Goal: Communication & Community: Participate in discussion

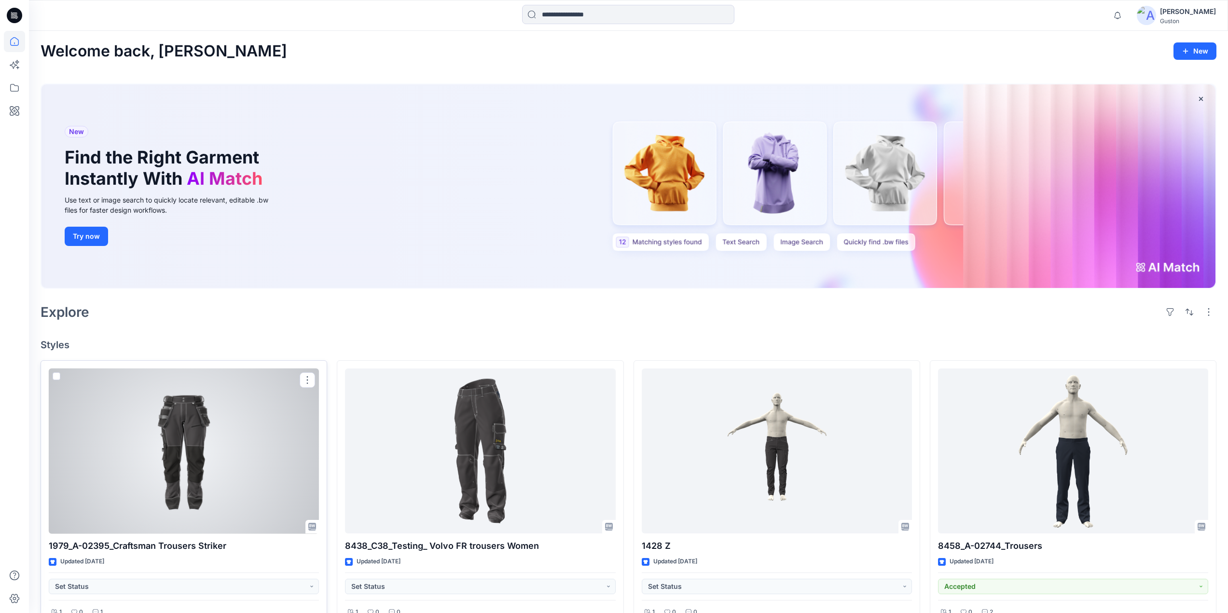
click at [173, 466] on div at bounding box center [184, 452] width 270 height 166
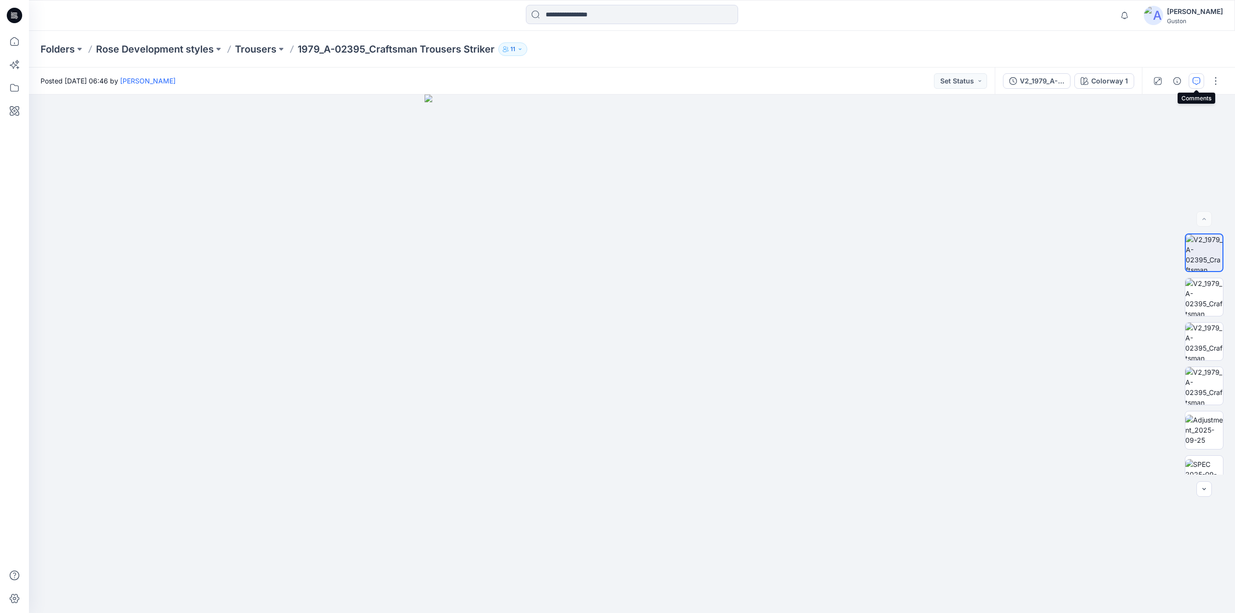
click at [1195, 79] on icon "button" at bounding box center [1197, 81] width 8 height 8
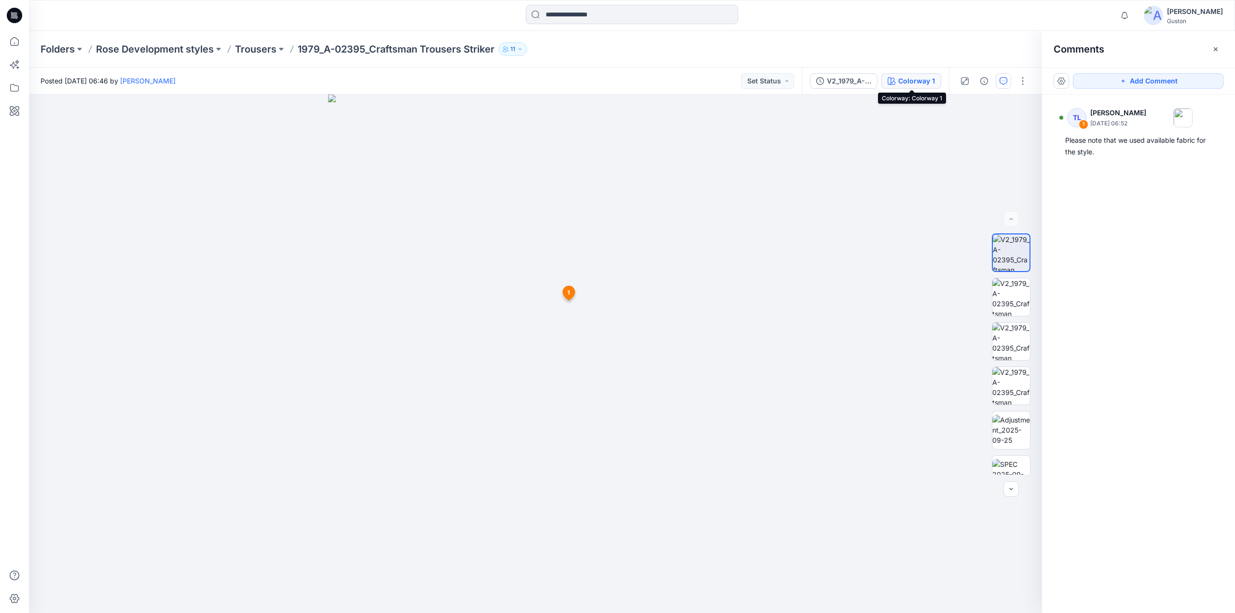
click at [915, 86] on div "Colorway 1" at bounding box center [916, 81] width 37 height 11
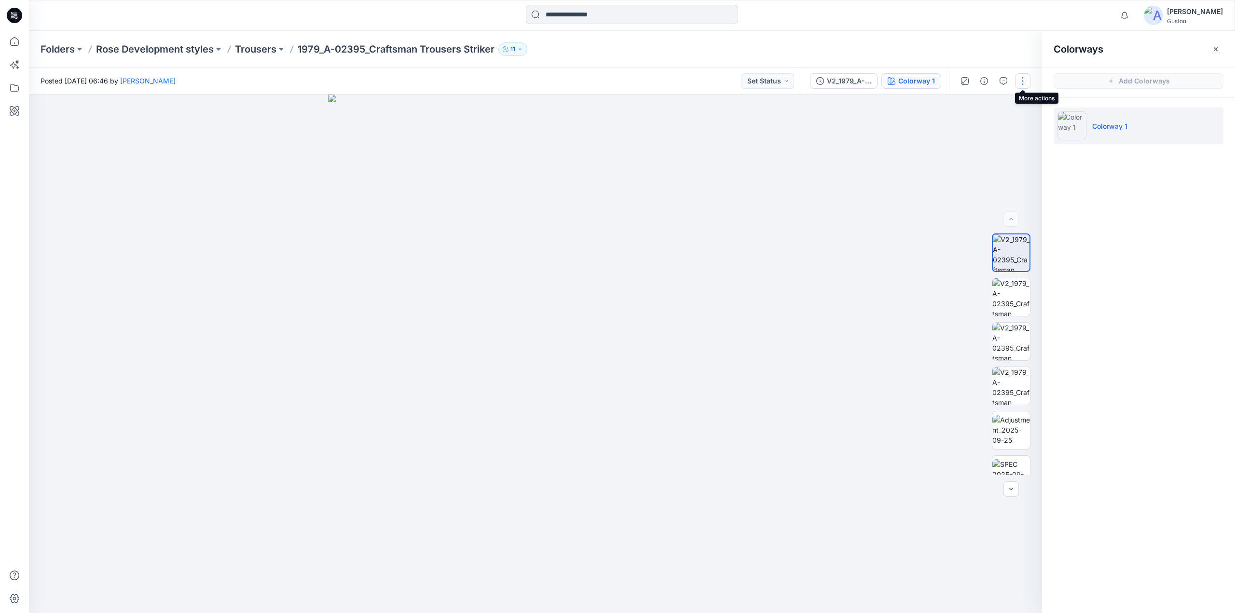
click at [1017, 83] on button "button" at bounding box center [1022, 80] width 15 height 15
click at [1006, 270] on img at bounding box center [1011, 253] width 37 height 37
click at [1006, 264] on img at bounding box center [1011, 253] width 37 height 37
click at [1219, 47] on icon "button" at bounding box center [1216, 49] width 8 height 8
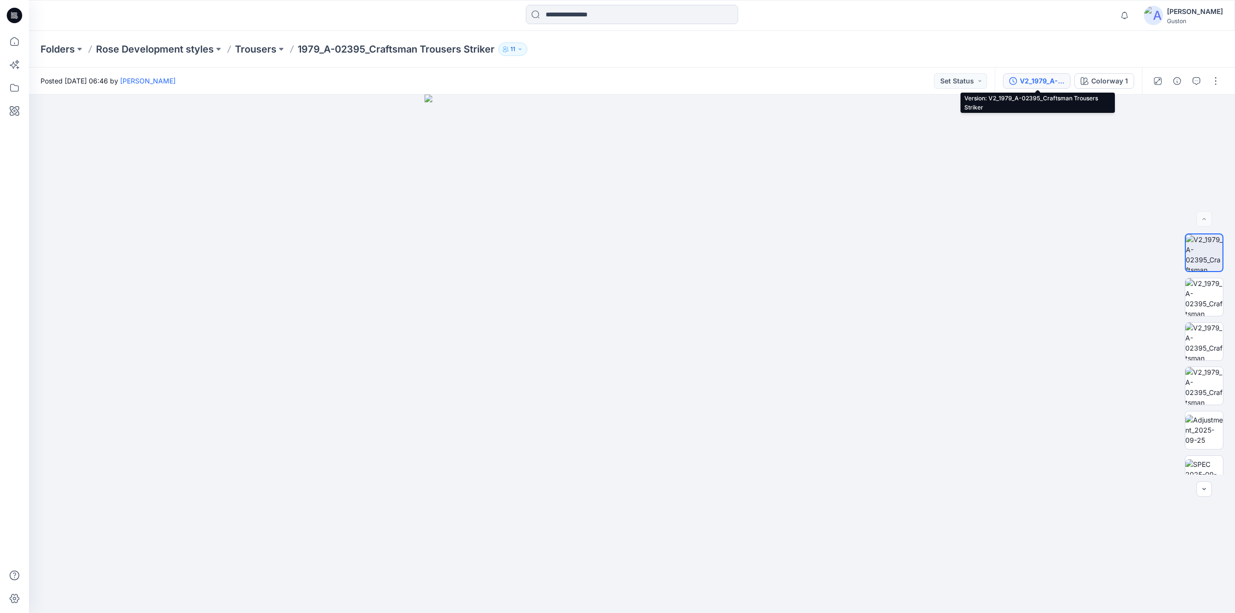
click at [1040, 84] on div "V2_1979_A-02395_Craftsman Trousers Striker" at bounding box center [1042, 81] width 44 height 11
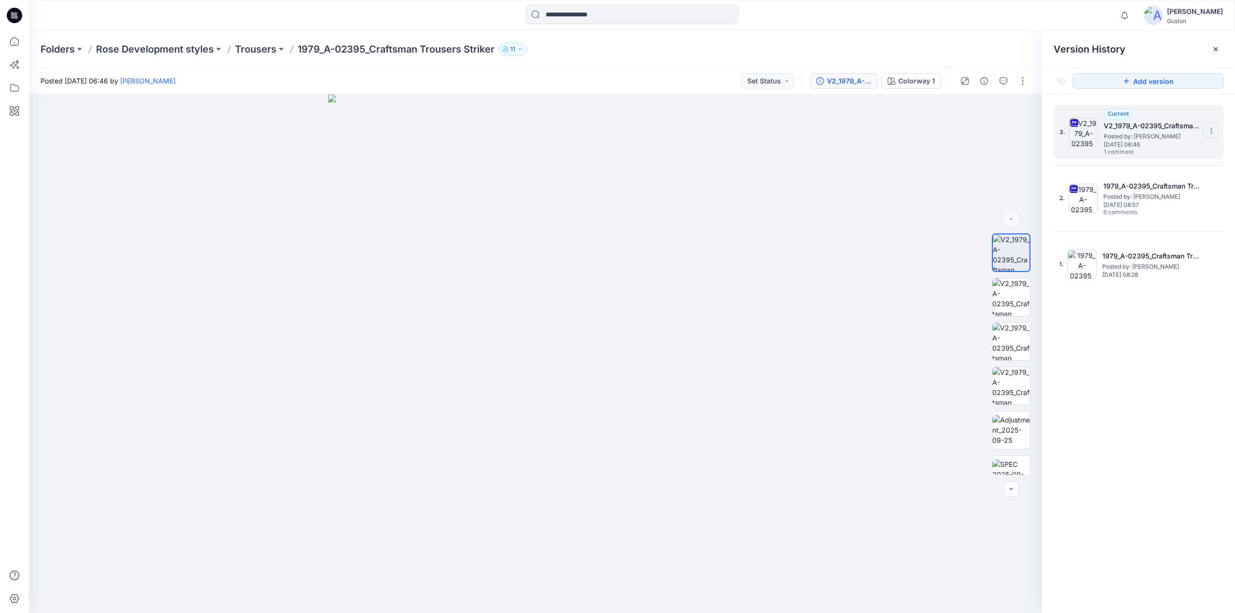
click at [1213, 130] on icon at bounding box center [1212, 131] width 8 height 8
click at [1187, 147] on span "Download Source BW File" at bounding box center [1162, 150] width 81 height 12
click at [1012, 388] on img at bounding box center [1012, 386] width 38 height 38
click at [1019, 81] on button "button" at bounding box center [1022, 80] width 15 height 15
click at [965, 153] on p "Edit" at bounding box center [961, 152] width 12 height 10
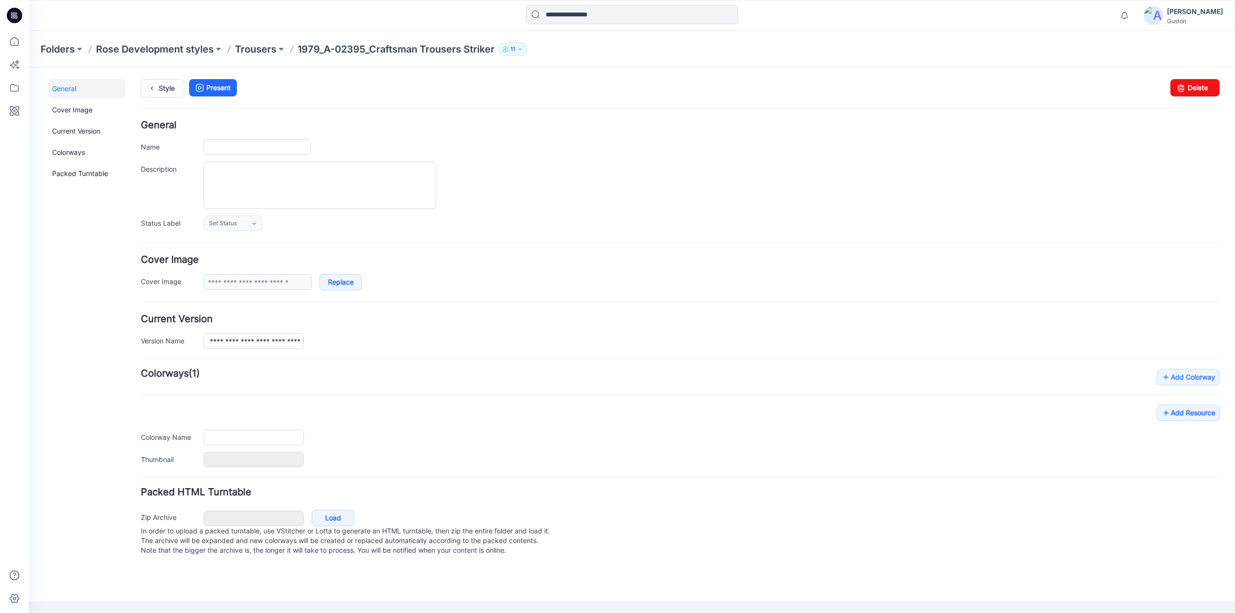
type input "**********"
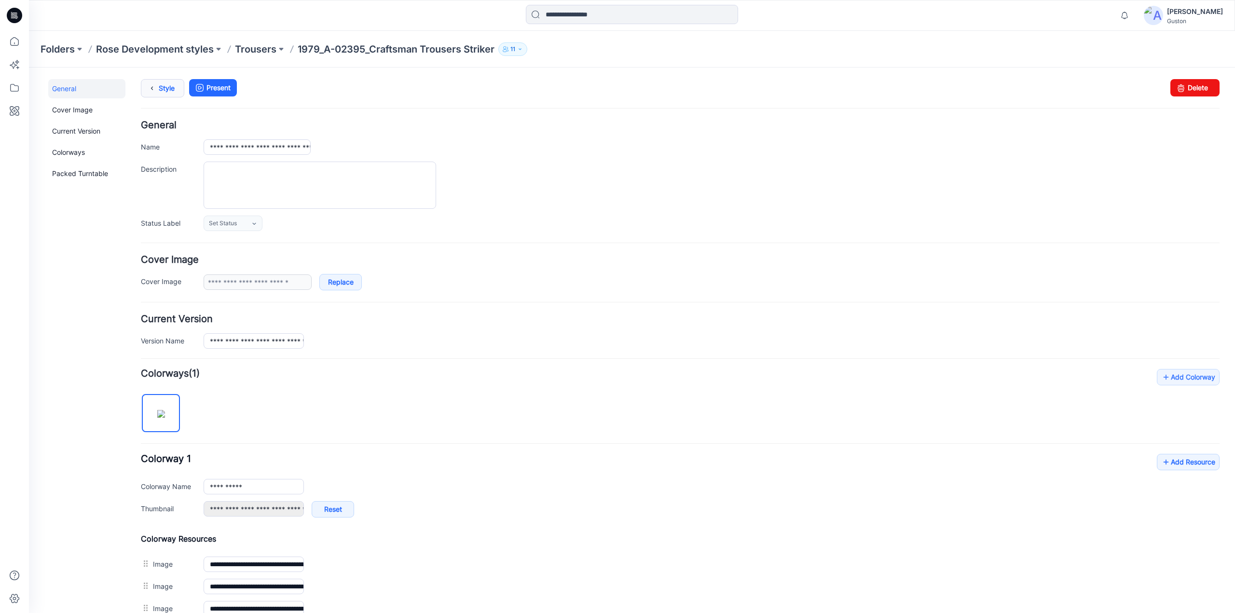
click at [152, 89] on icon at bounding box center [152, 88] width 14 height 17
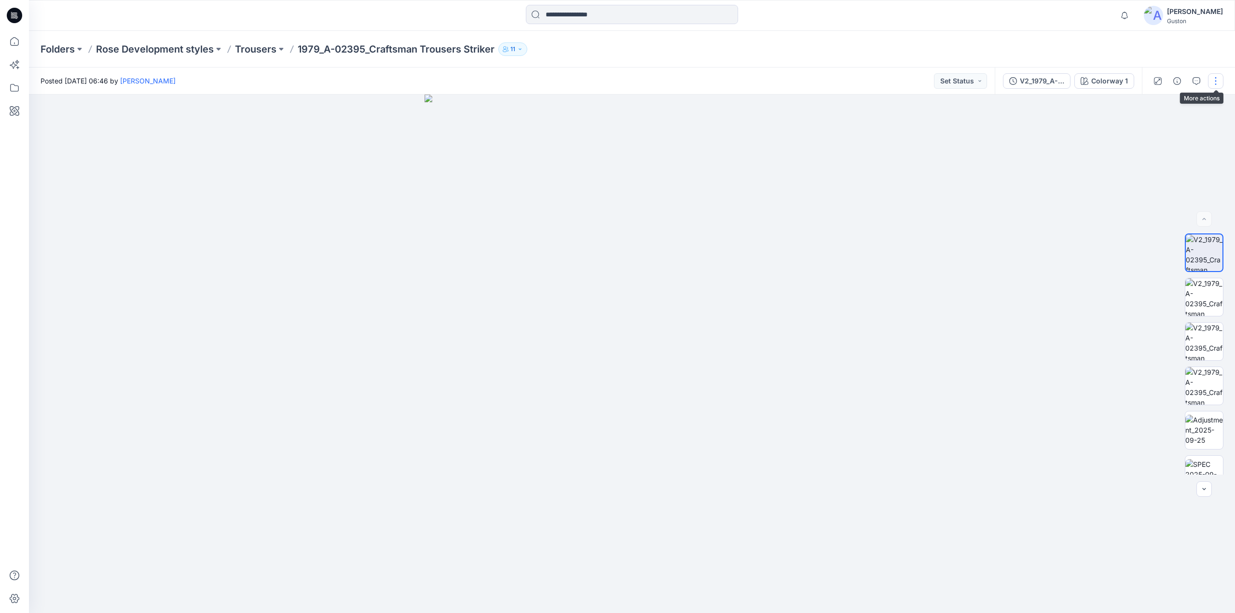
click at [1213, 79] on button "button" at bounding box center [1215, 80] width 15 height 15
click at [1200, 81] on icon "button" at bounding box center [1197, 81] width 8 height 8
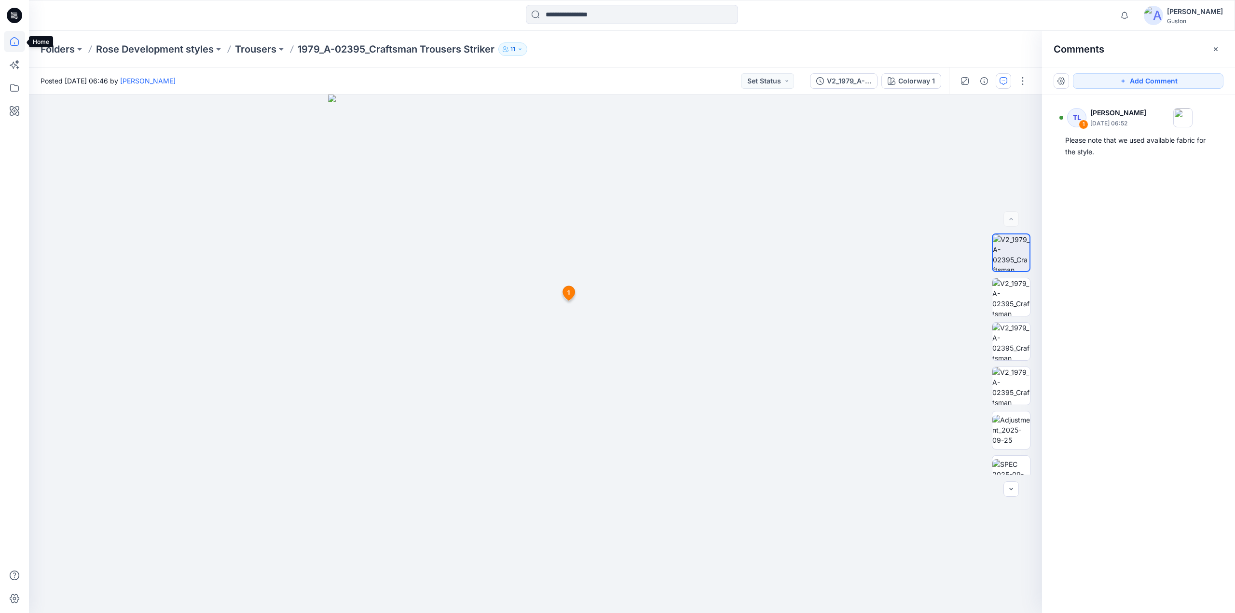
click at [12, 42] on icon at bounding box center [14, 41] width 21 height 21
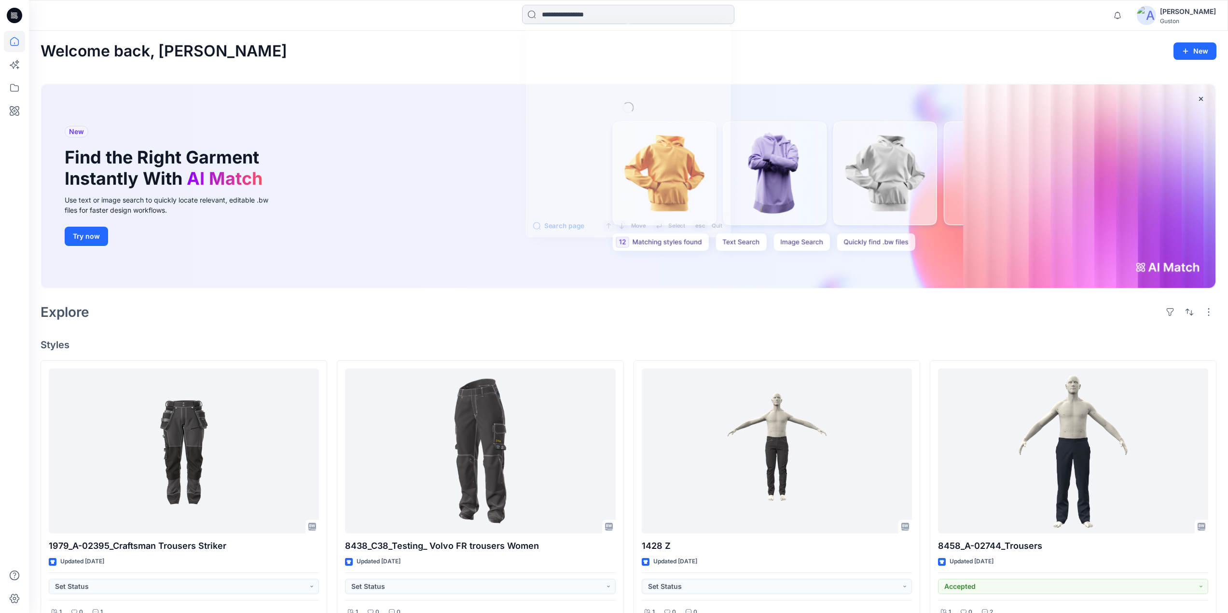
click at [617, 20] on input at bounding box center [628, 14] width 212 height 19
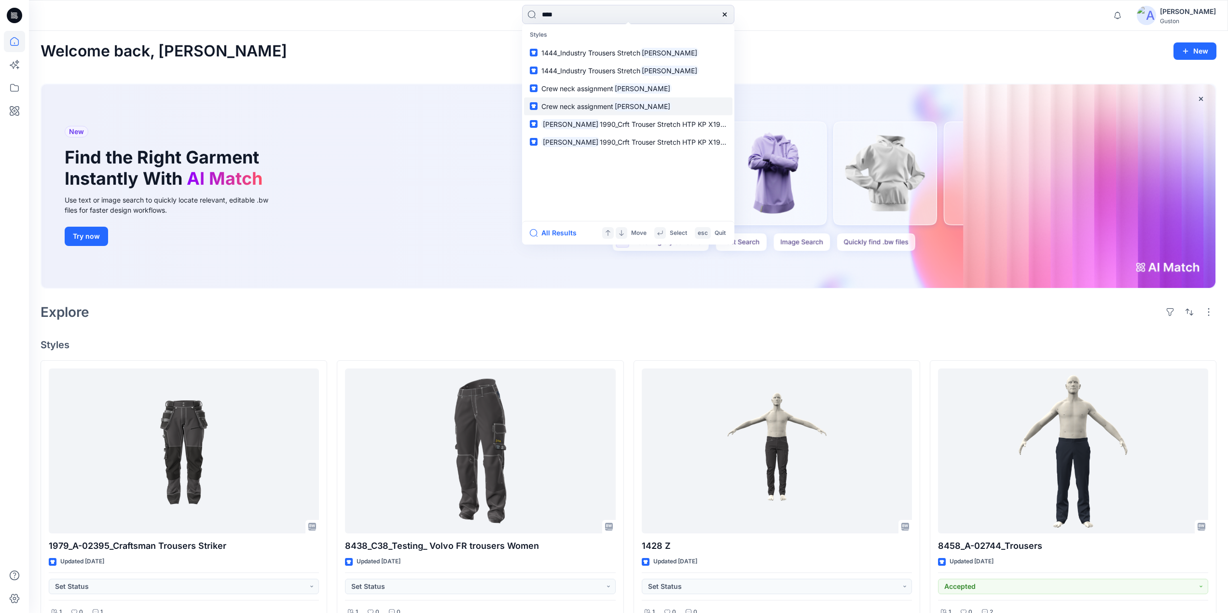
type input "****"
click at [592, 108] on span "Crew neck assignment" at bounding box center [577, 106] width 72 height 8
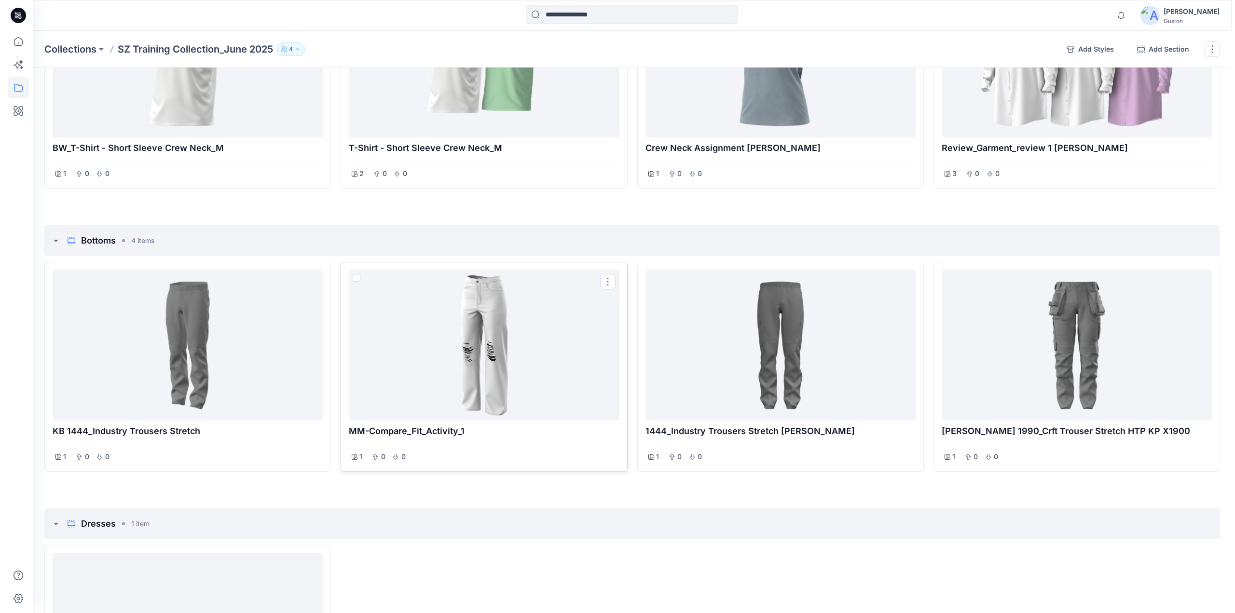
scroll to position [200, 0]
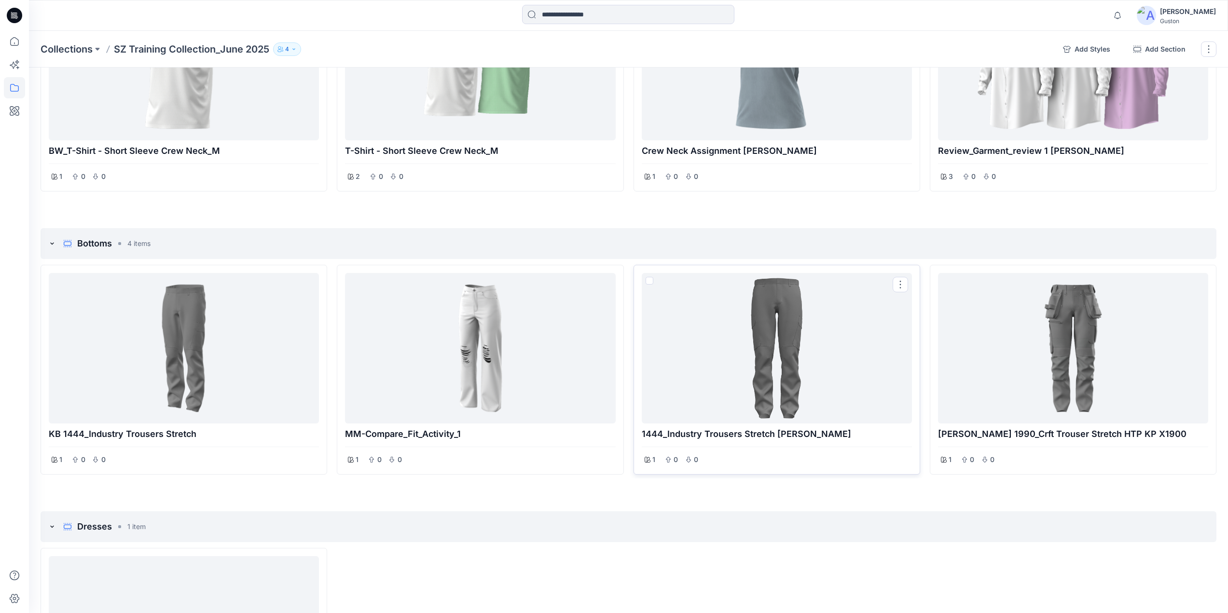
click at [790, 324] on div at bounding box center [777, 348] width 263 height 143
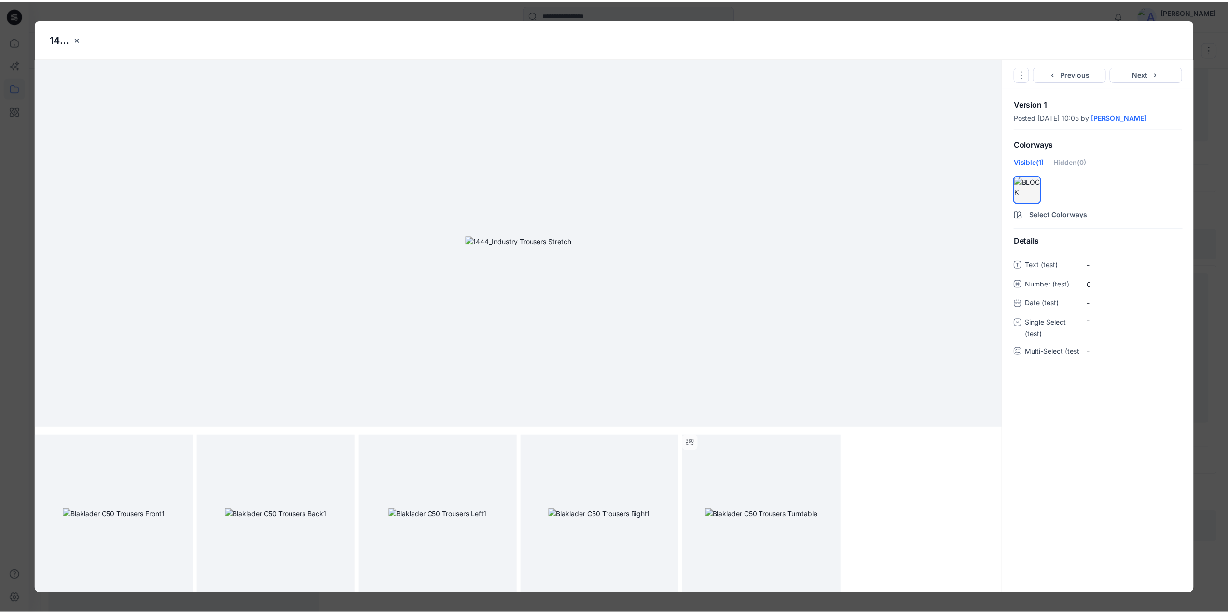
scroll to position [0, 0]
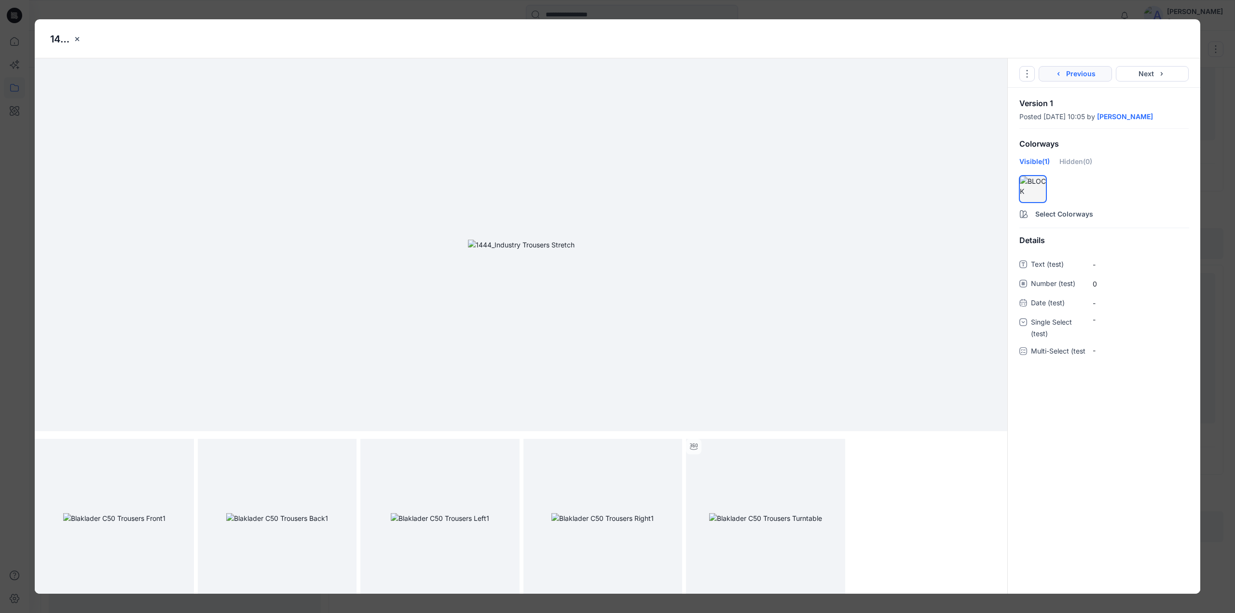
click at [1077, 70] on button "Previous" at bounding box center [1075, 73] width 73 height 15
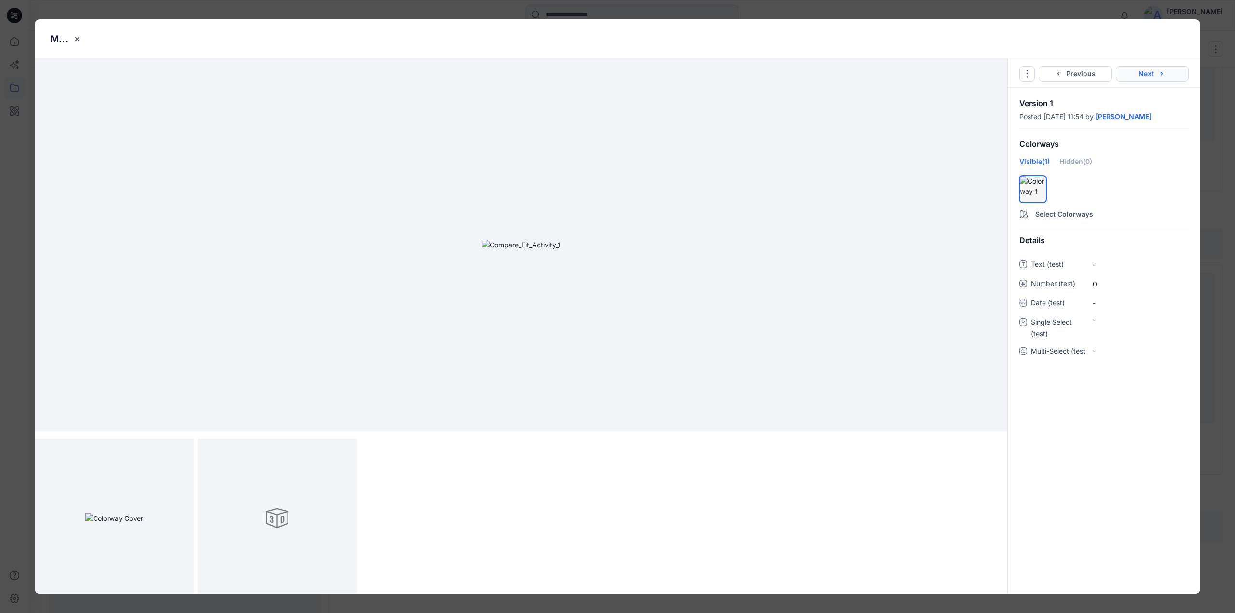
click at [1158, 69] on button "Next" at bounding box center [1152, 73] width 73 height 15
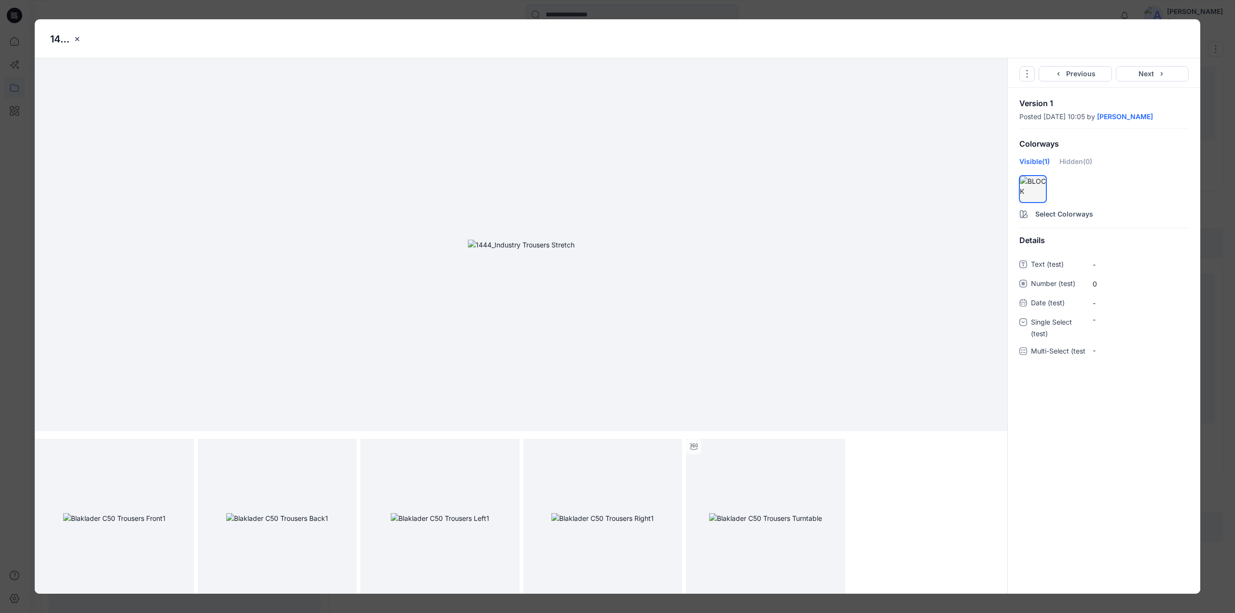
click at [1155, 72] on button "Next" at bounding box center [1152, 73] width 73 height 15
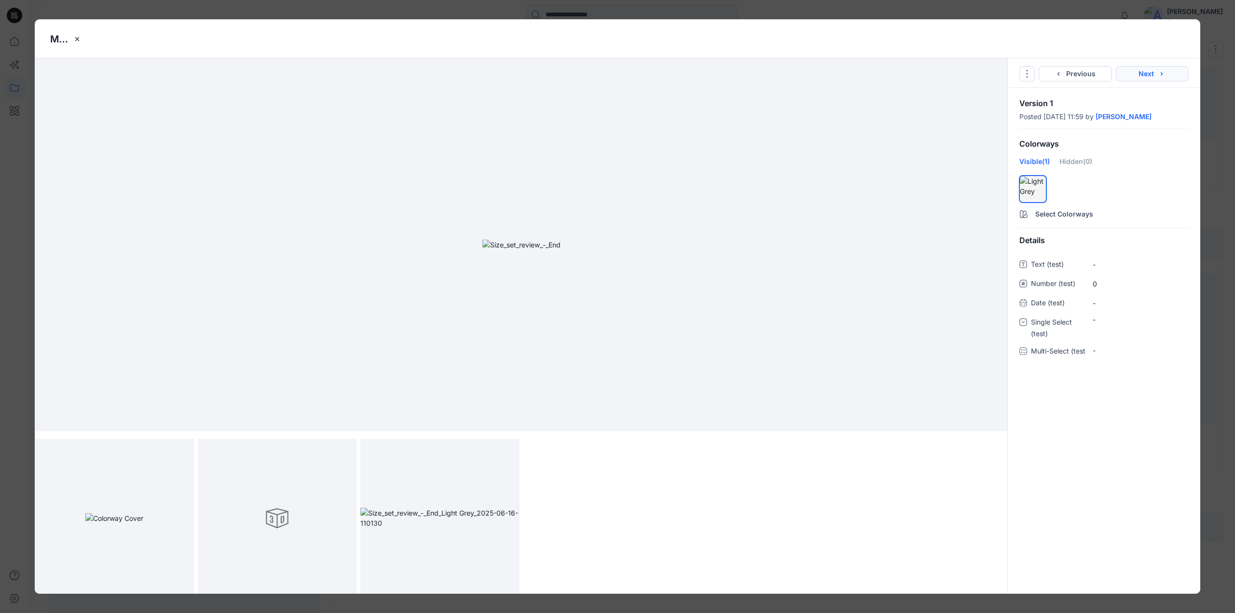
click at [1155, 72] on div "Go to Original Style Duplicate Original Style to... Previous Next" at bounding box center [1104, 72] width 193 height 29
click at [1156, 36] on div "MM-Size_set_review_-_End" at bounding box center [617, 38] width 1135 height 39
click at [80, 40] on icon "close-btn" at bounding box center [77, 39] width 8 height 8
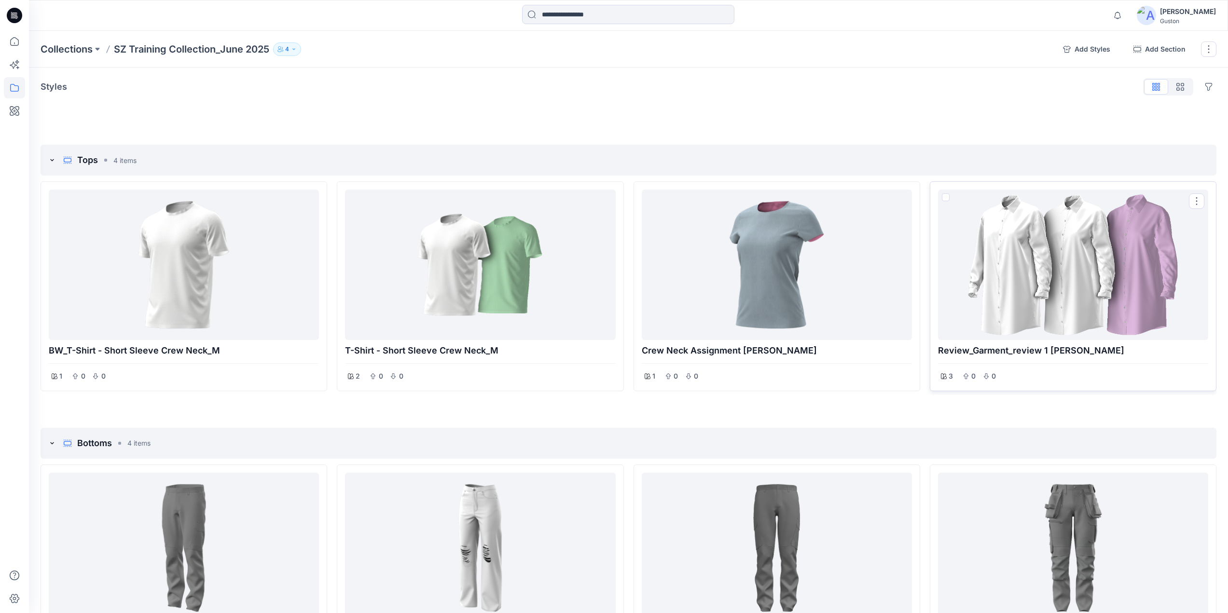
click at [1085, 280] on div at bounding box center [1073, 264] width 263 height 143
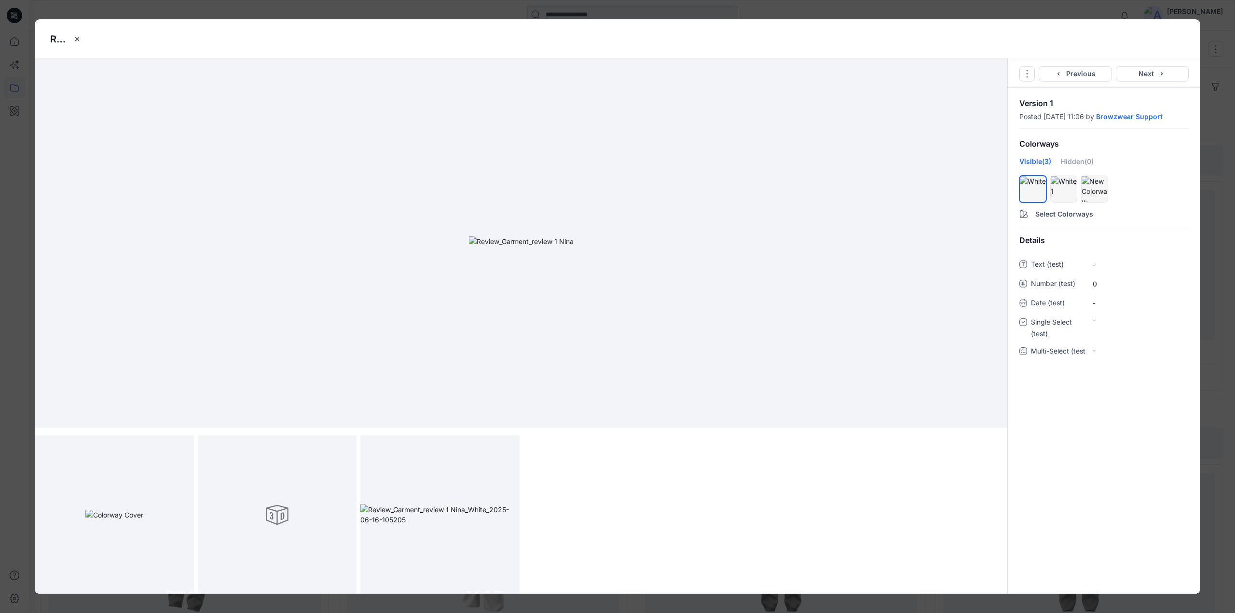
scroll to position [4, 0]
click at [479, 504] on img at bounding box center [439, 514] width 159 height 20
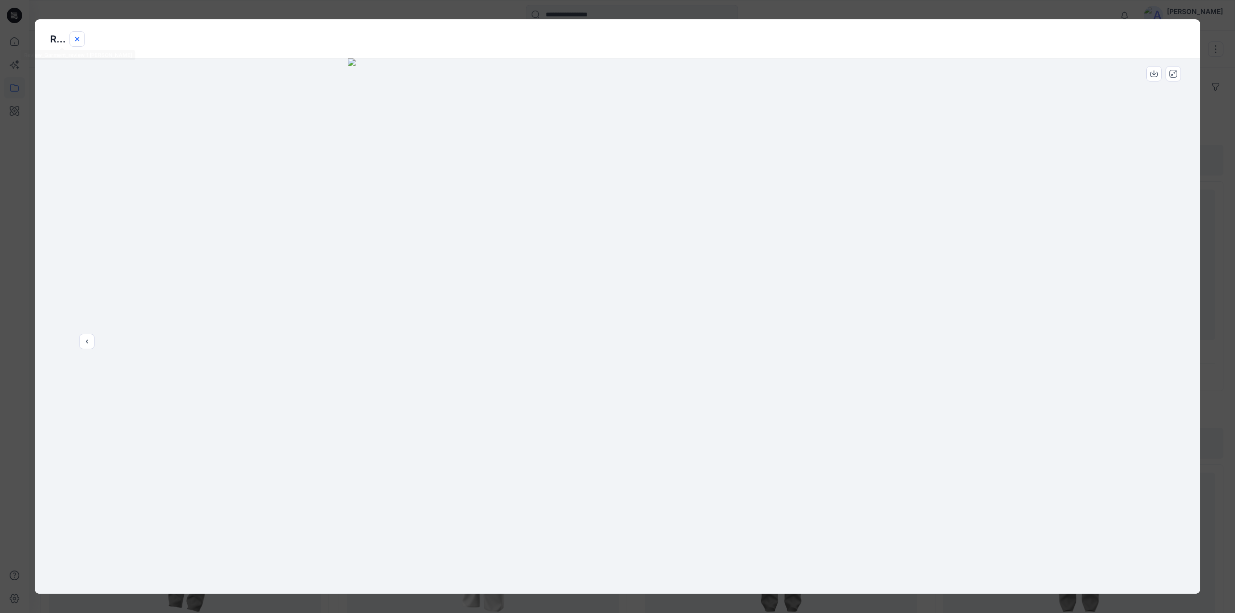
click at [71, 36] on button "close-btn" at bounding box center [76, 38] width 15 height 15
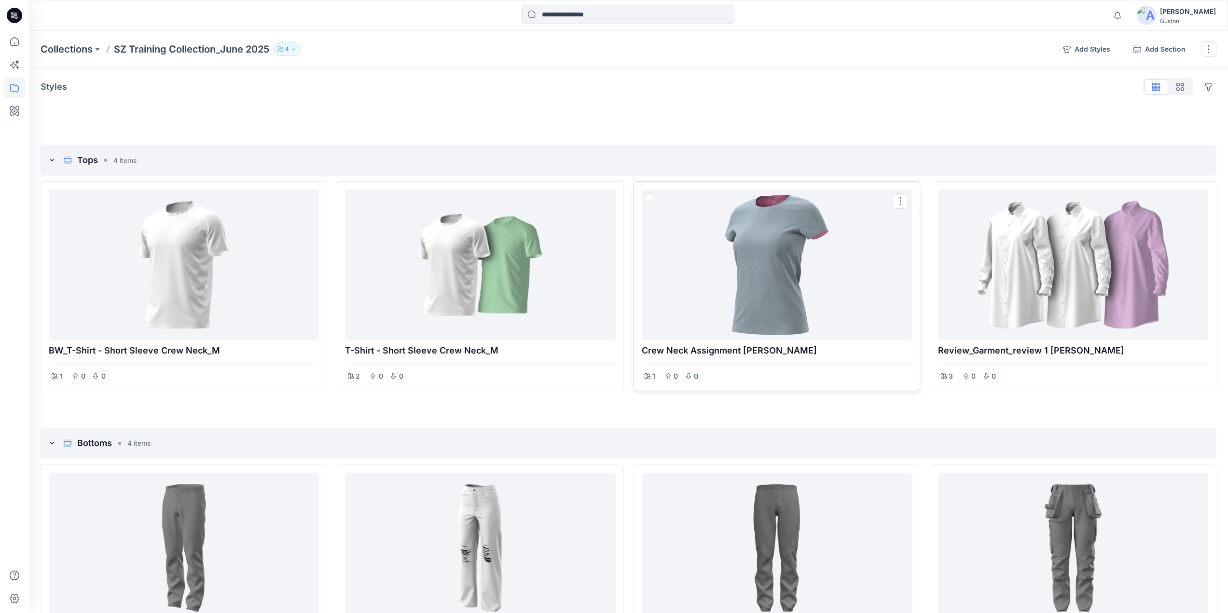
click at [761, 244] on div at bounding box center [777, 264] width 263 height 143
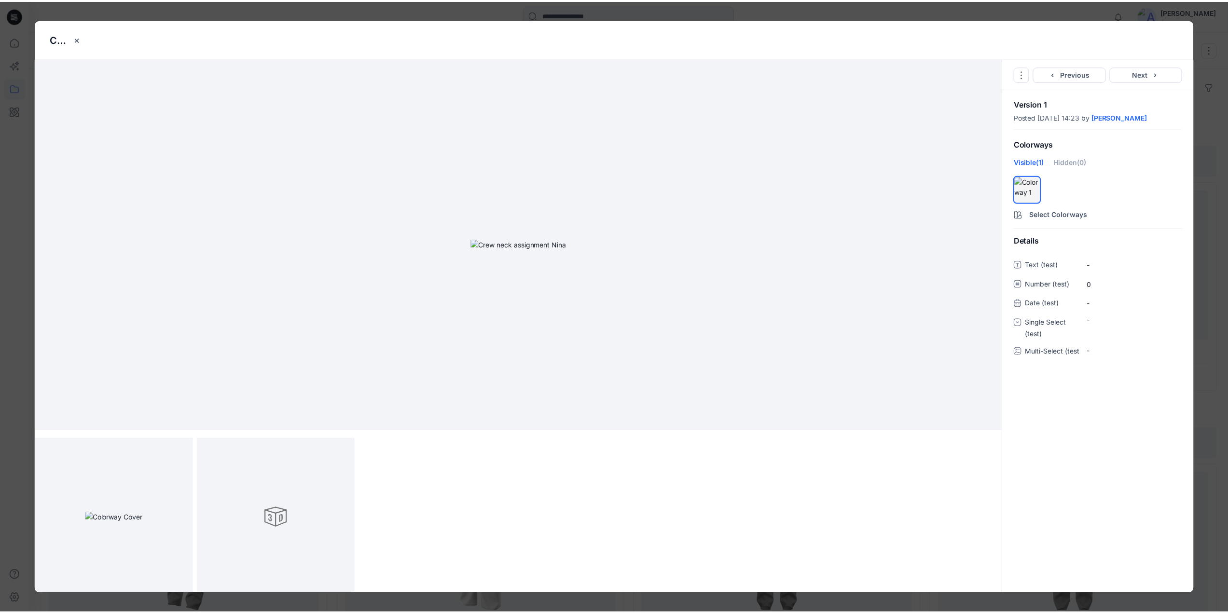
scroll to position [0, 0]
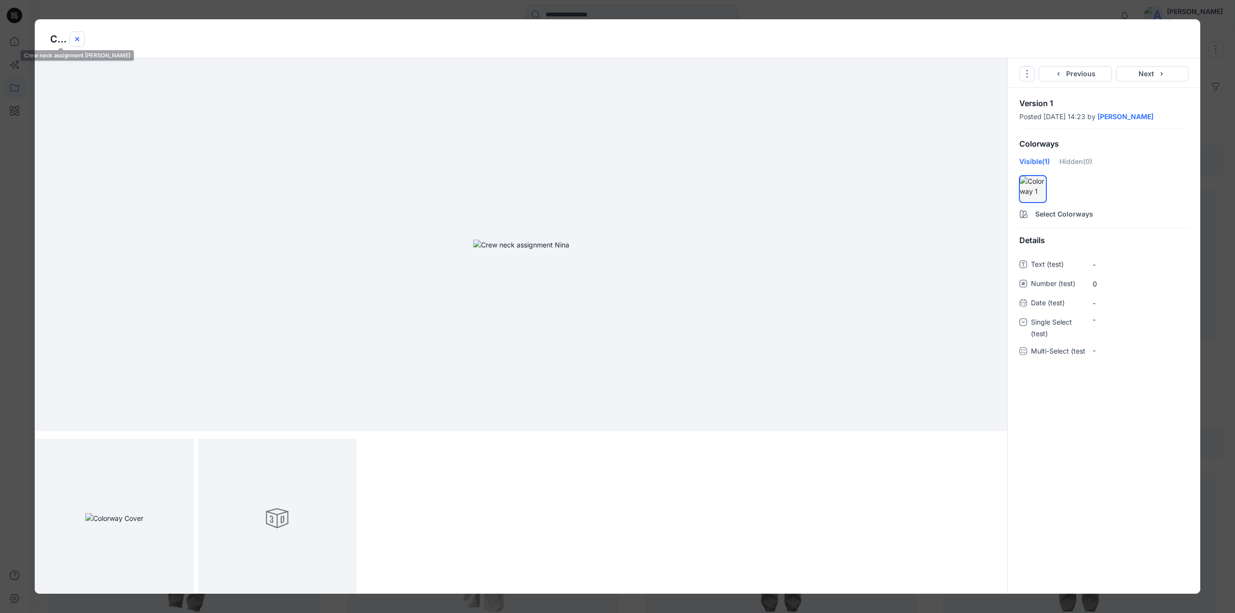
click at [75, 39] on icon "close-btn" at bounding box center [77, 39] width 8 height 8
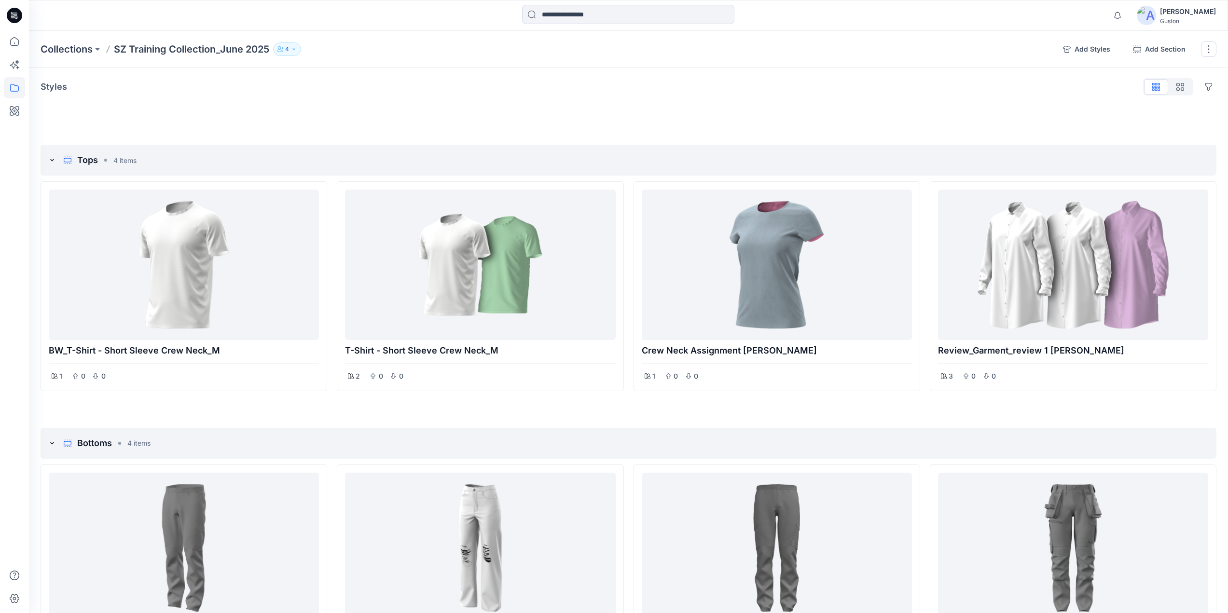
click at [14, 16] on icon at bounding box center [12, 16] width 3 height 0
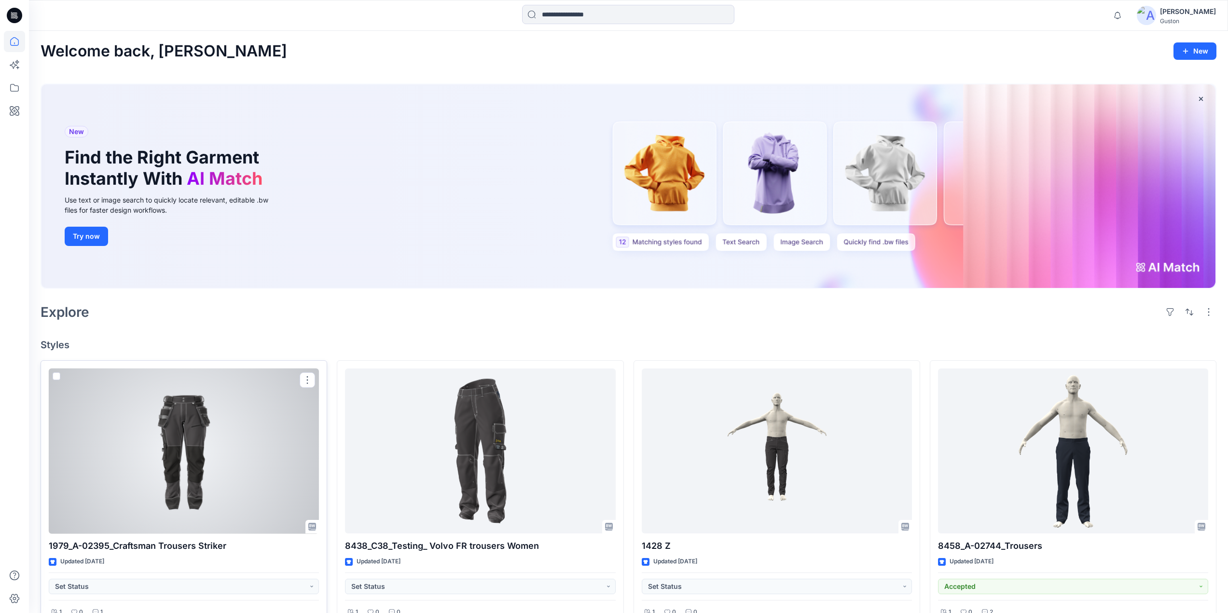
click at [209, 478] on div at bounding box center [184, 452] width 270 height 166
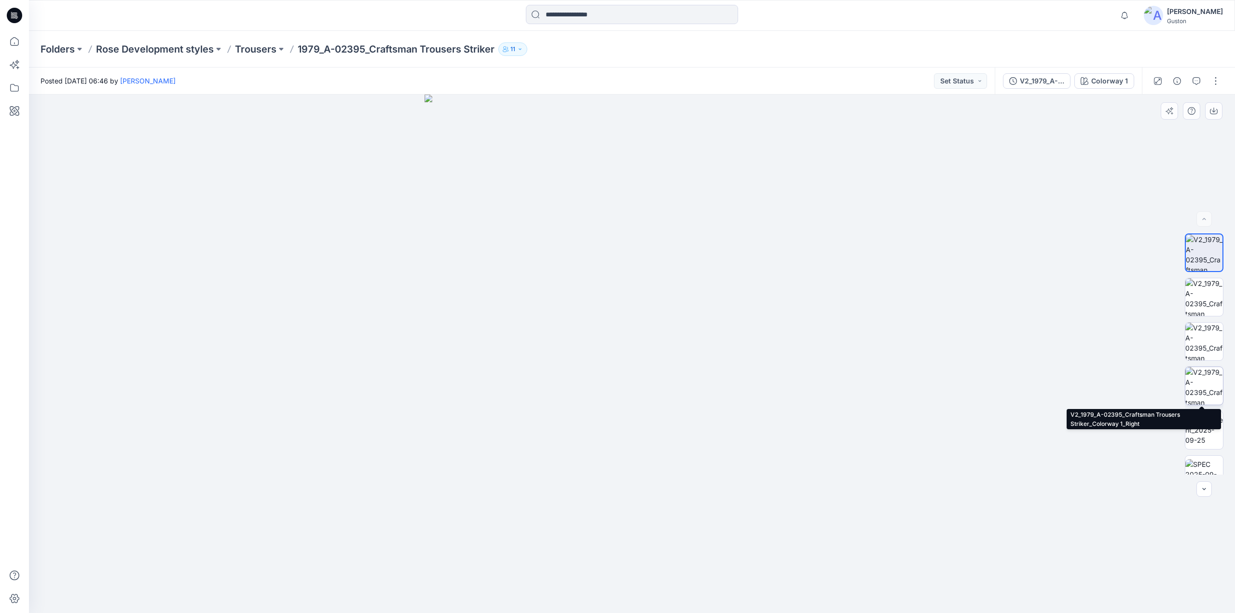
click at [1206, 369] on img at bounding box center [1205, 386] width 38 height 38
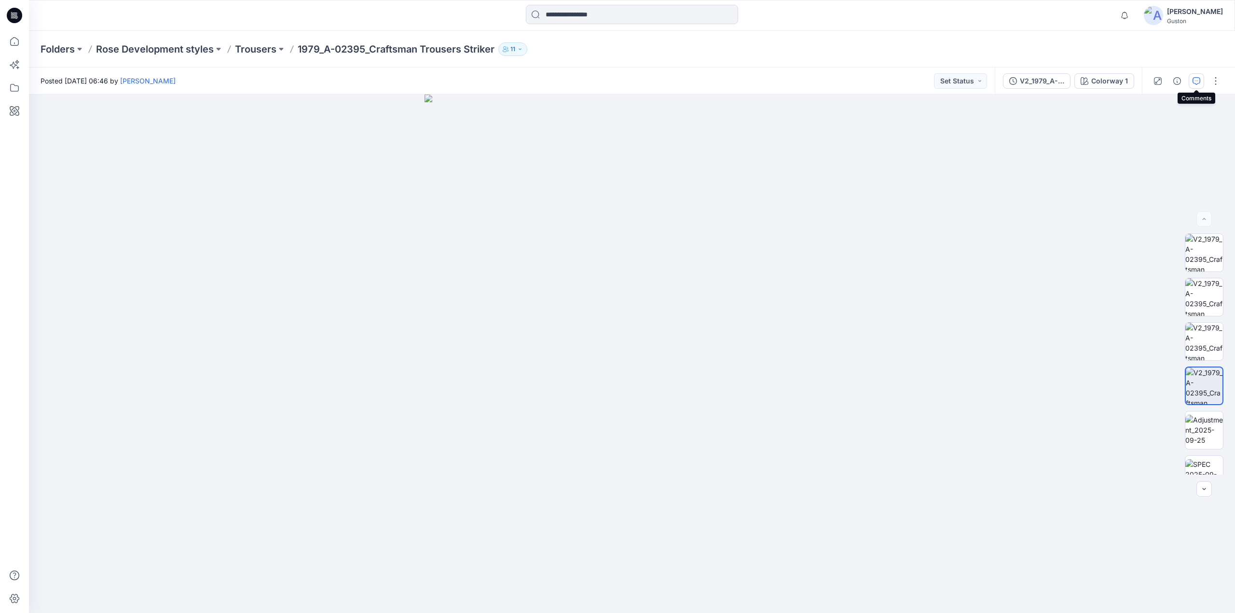
click at [1194, 80] on icon "button" at bounding box center [1197, 81] width 8 height 8
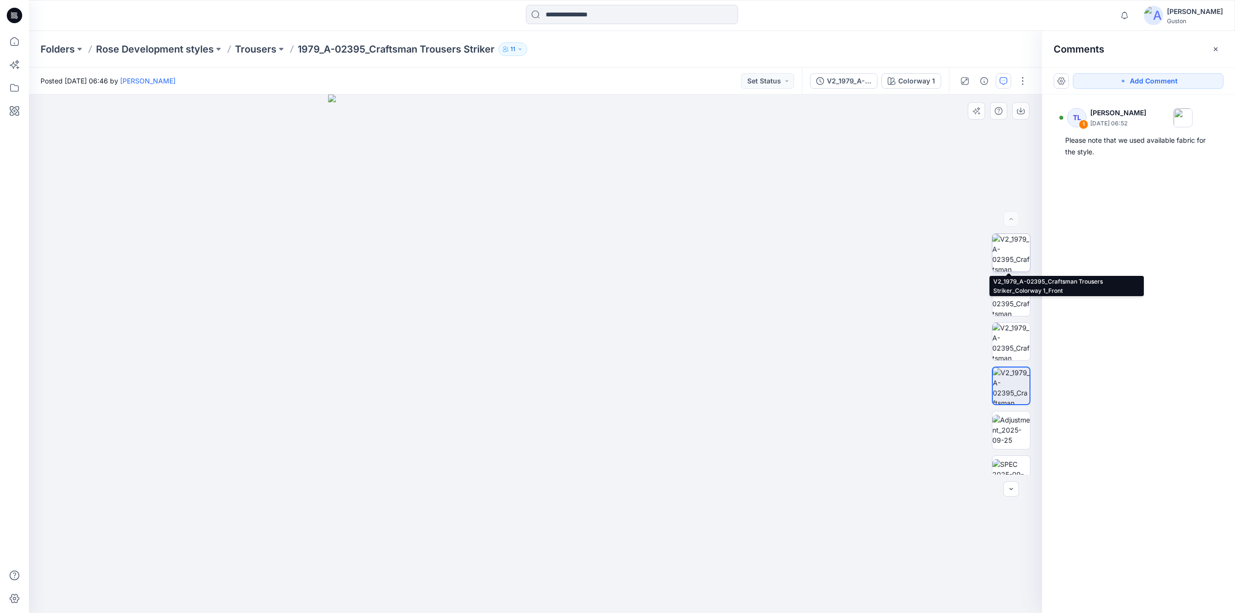
click at [1011, 242] on img at bounding box center [1012, 253] width 38 height 38
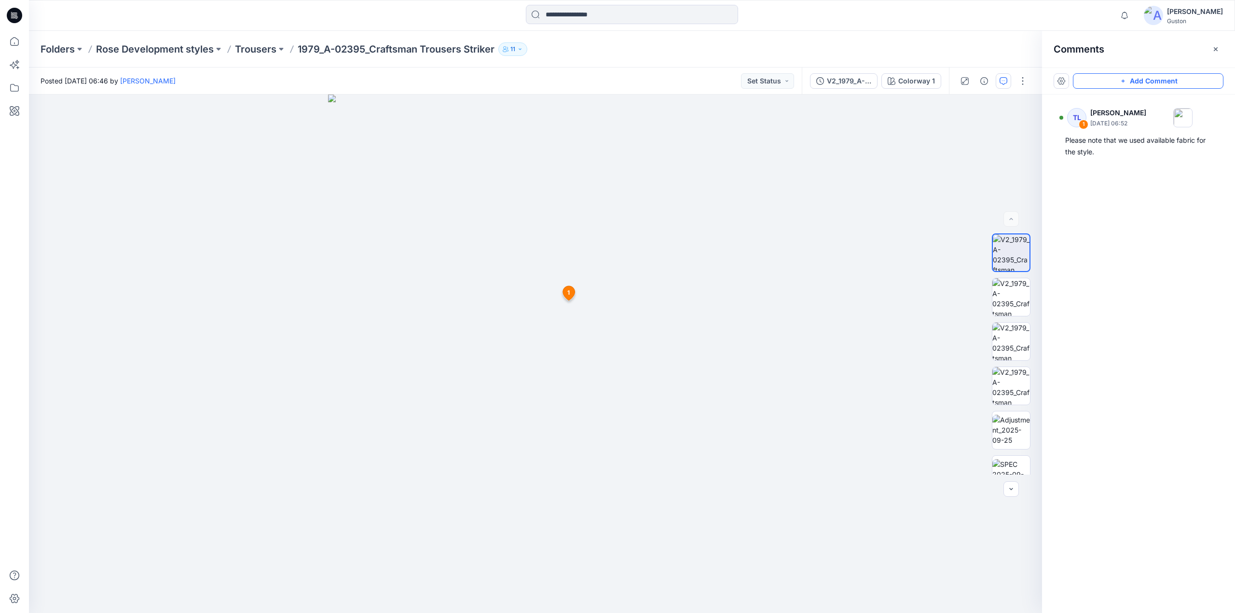
click at [1147, 79] on button "Add Comment" at bounding box center [1148, 80] width 151 height 15
click at [589, 295] on div "2 1 TL Tharindu Lakmal Perera September 26, 2025 06:52 Please note that we used…" at bounding box center [535, 354] width 1013 height 519
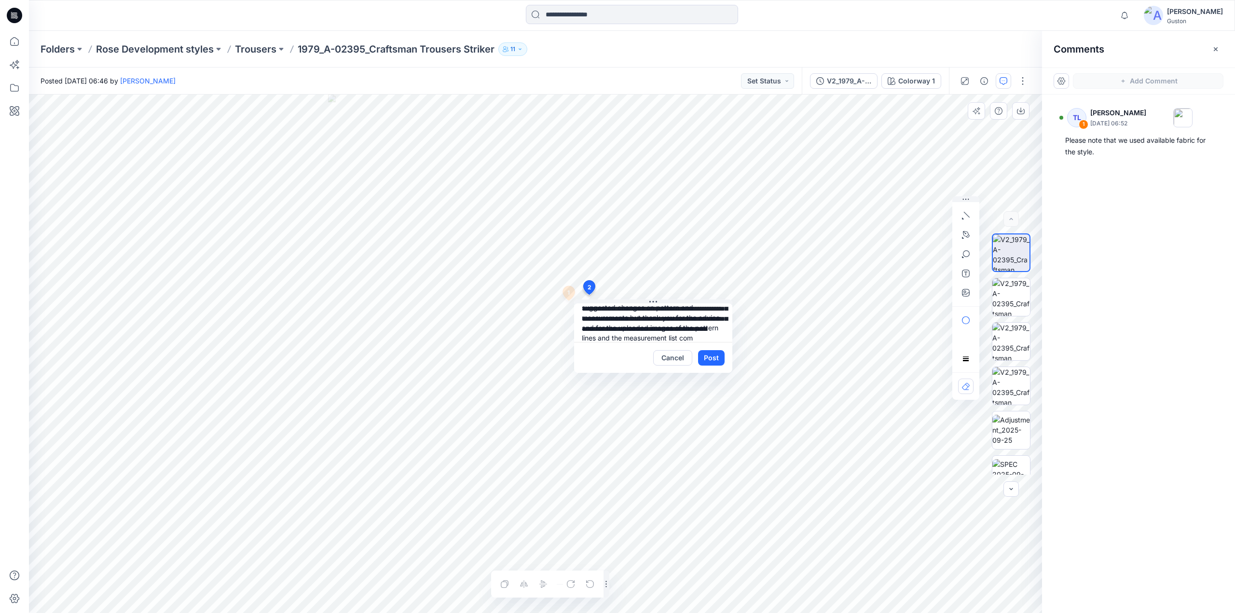
scroll to position [39, 0]
click at [620, 332] on textarea "**********" at bounding box center [653, 323] width 158 height 39
click at [641, 337] on textarea "**********" at bounding box center [653, 323] width 158 height 39
type textarea "**********"
click at [708, 356] on button "Post" at bounding box center [711, 357] width 27 height 15
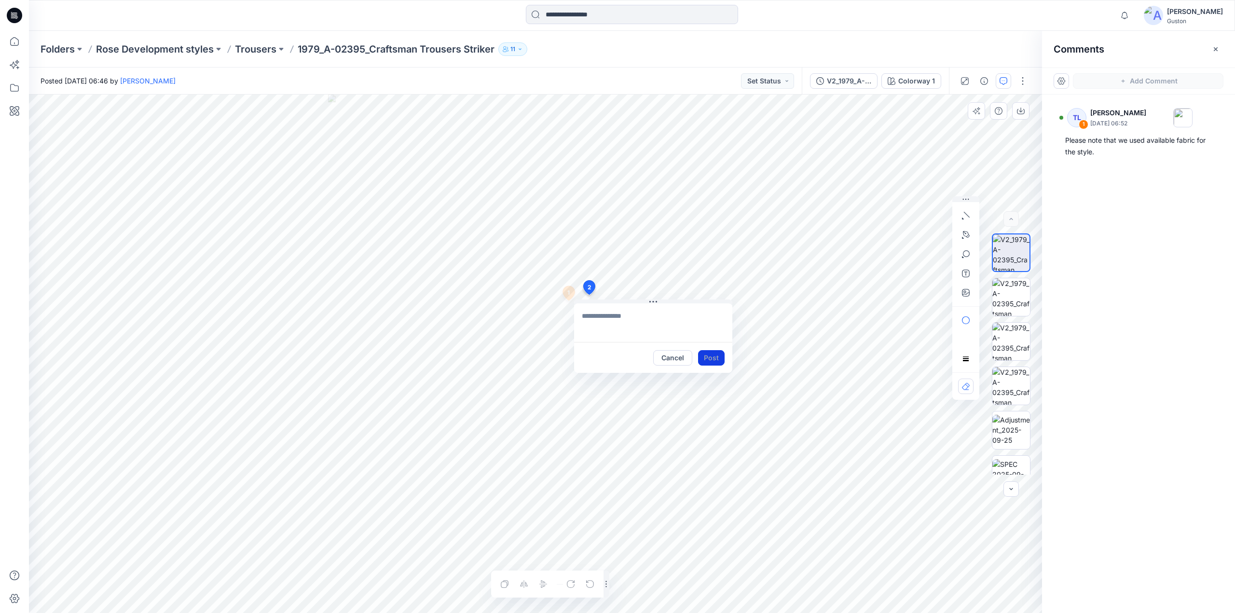
scroll to position [0, 0]
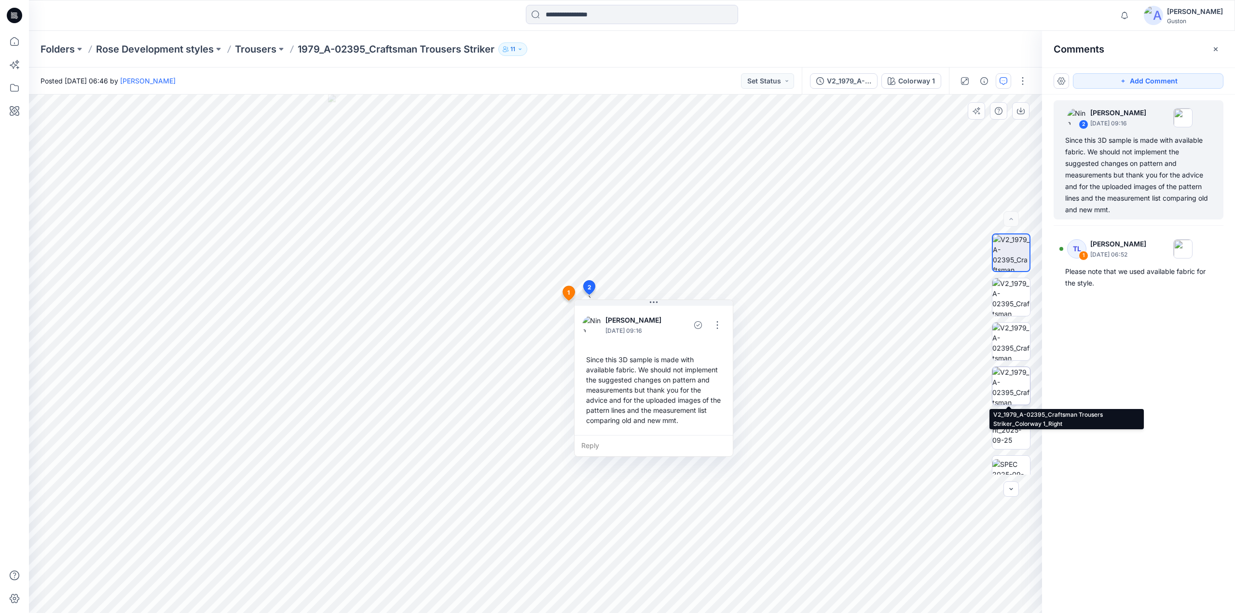
click at [1009, 381] on img at bounding box center [1012, 386] width 38 height 38
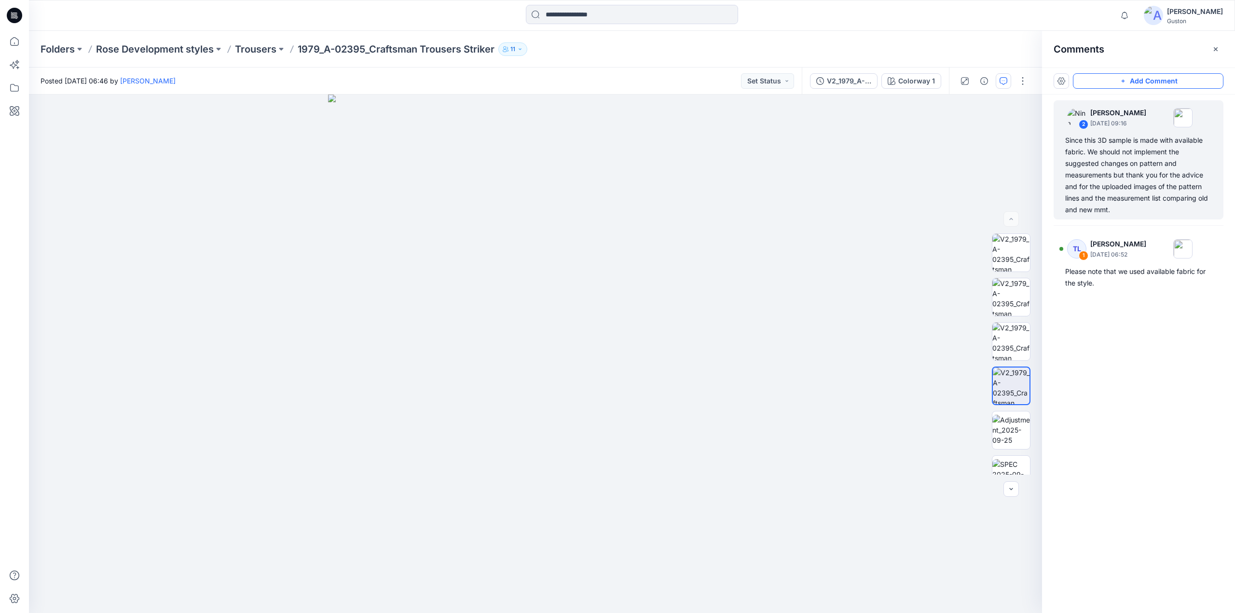
click at [1135, 82] on button "Add Comment" at bounding box center [1148, 80] width 151 height 15
click at [539, 384] on div "3" at bounding box center [535, 354] width 1013 height 519
type textarea "*"
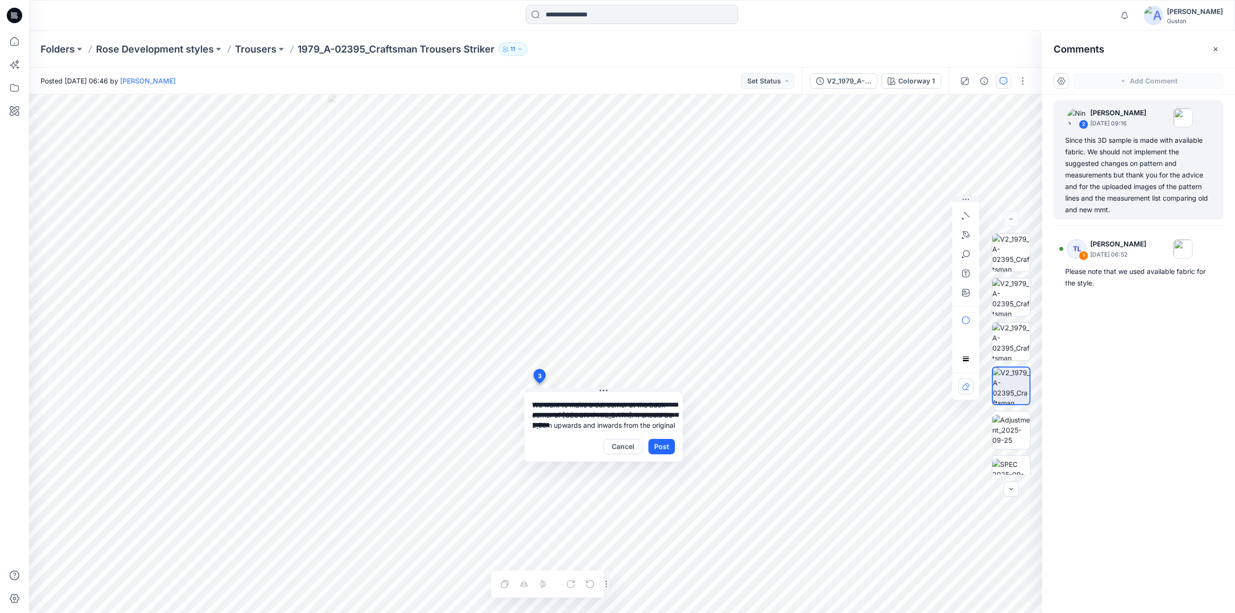
scroll to position [9, 0]
type textarea "**********"
click at [965, 292] on icon "button" at bounding box center [966, 293] width 8 height 8
type input"] "**********"
click at [694, 405] on div "**********" at bounding box center [535, 354] width 1013 height 519
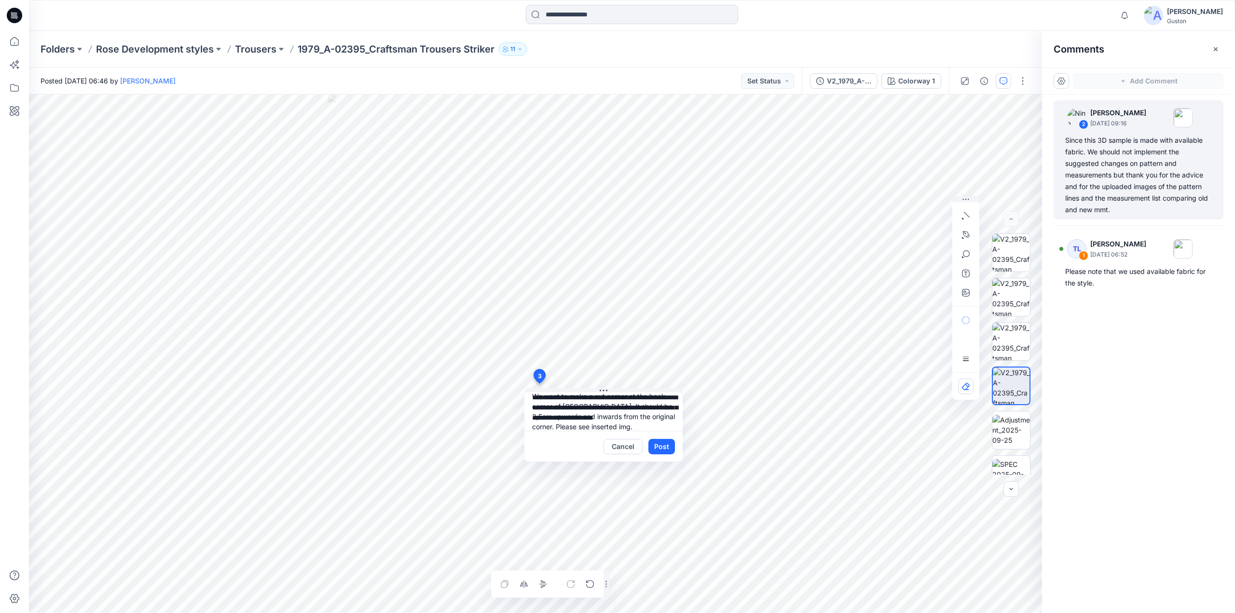
click at [534, 440] on div "Cancel Post" at bounding box center [604, 446] width 158 height 31
click at [670, 448] on button "Post" at bounding box center [662, 446] width 27 height 15
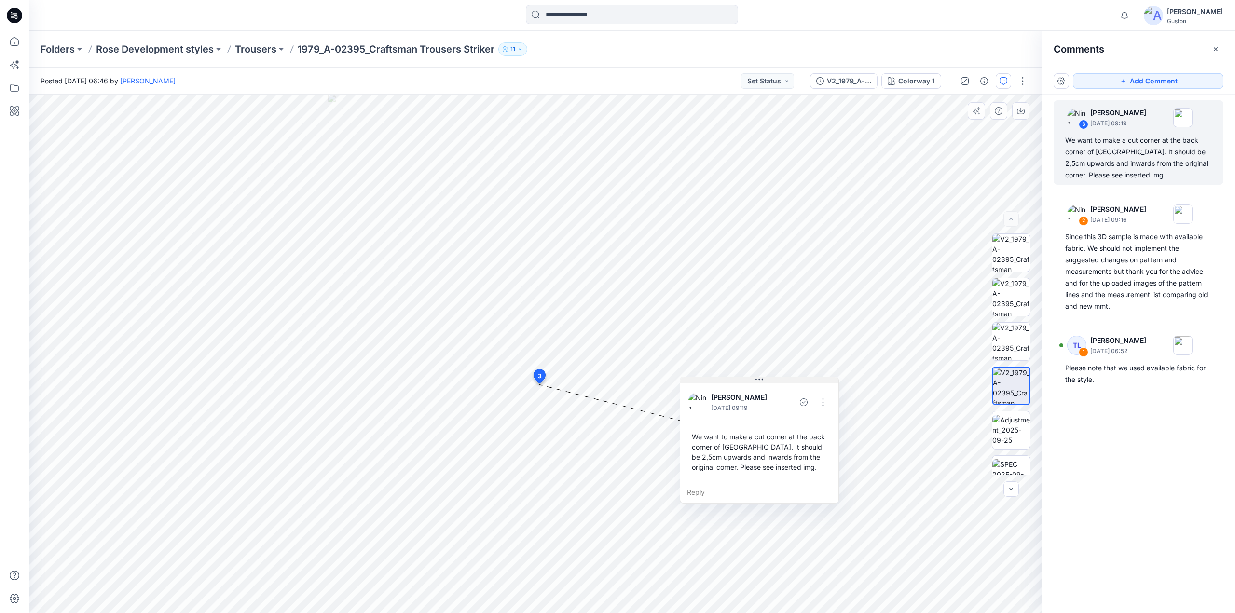
drag, startPoint x: 579, startPoint y: 392, endPoint x: 734, endPoint y: 381, distance: 155.8
click at [734, 381] on button at bounding box center [759, 380] width 158 height 6
